Goal: Task Accomplishment & Management: Manage account settings

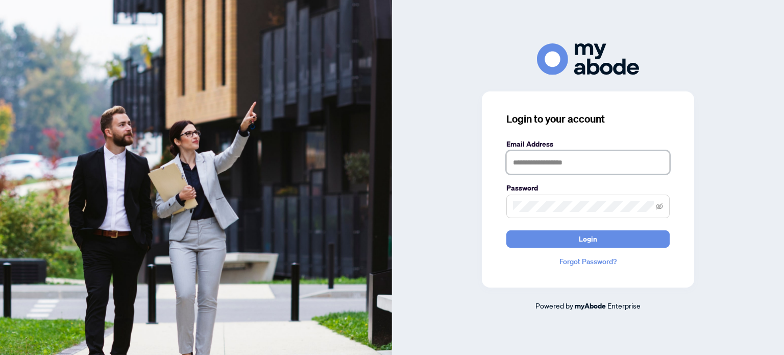
click at [513, 157] on input "text" at bounding box center [587, 162] width 163 height 23
type input "**********"
click at [506, 230] on button "Login" at bounding box center [587, 238] width 163 height 17
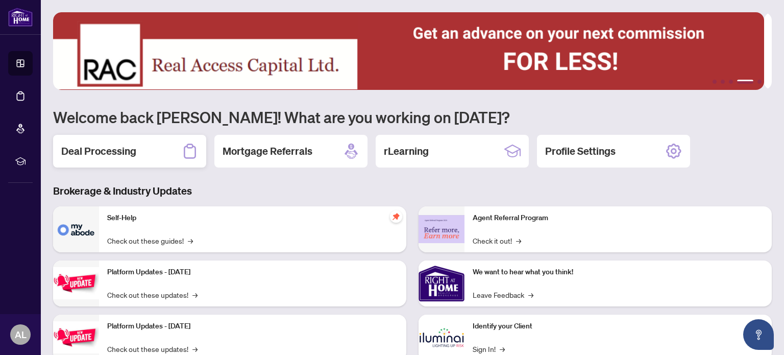
click at [110, 146] on h2 "Deal Processing" at bounding box center [98, 151] width 75 height 14
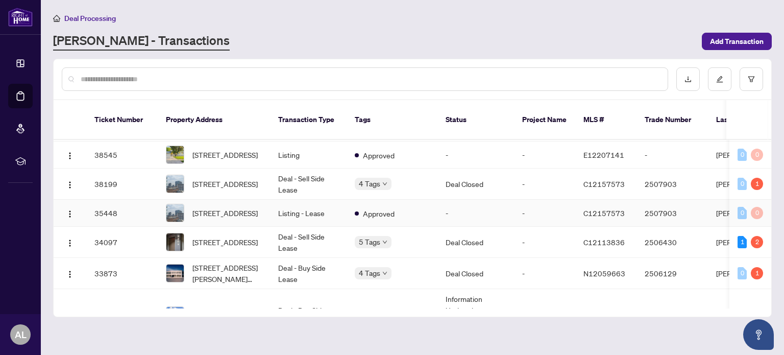
scroll to position [357, 0]
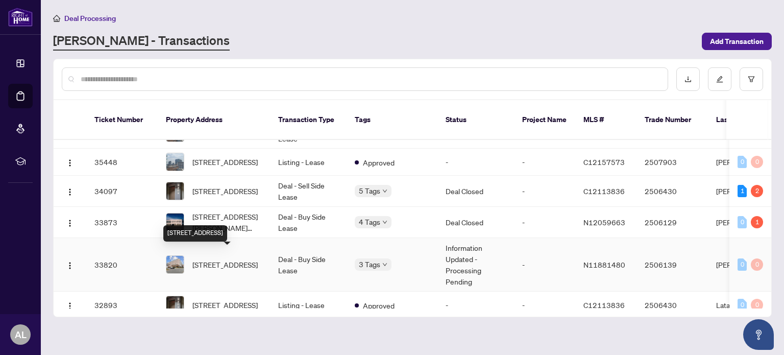
click at [242, 263] on span "[STREET_ADDRESS]" at bounding box center [224, 264] width 65 height 11
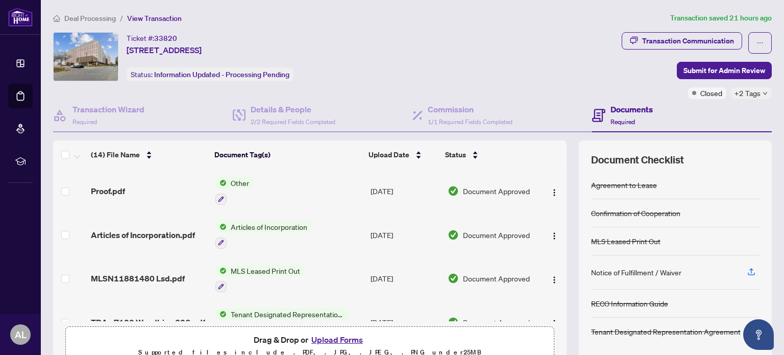
click at [751, 93] on span "+2 Tags" at bounding box center [747, 93] width 26 height 12
click at [474, 46] on div "Ticket #: 33820 [STREET_ADDRESS] Status: Information Updated - Processing Pendi…" at bounding box center [335, 56] width 564 height 49
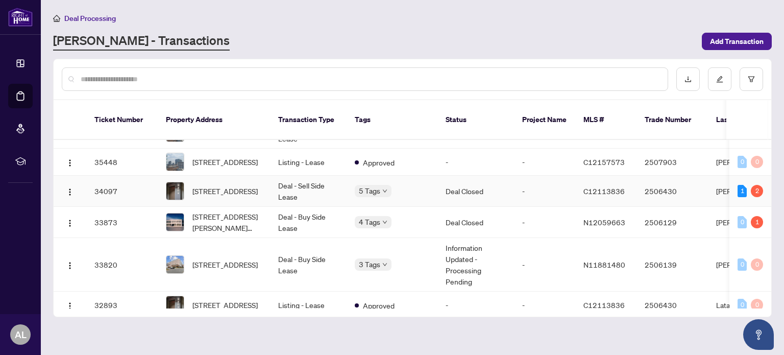
scroll to position [408, 0]
